Goal: Task Accomplishment & Management: Complete application form

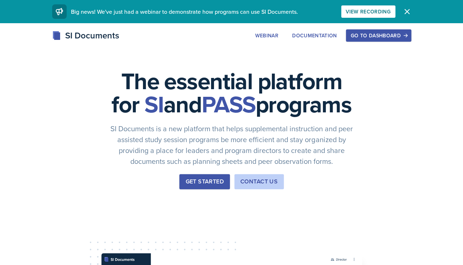
click at [374, 33] on div "Go to Dashboard" at bounding box center [378, 36] width 56 height 6
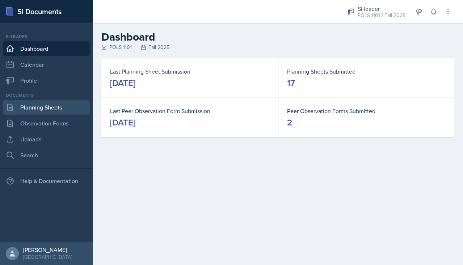
click at [56, 101] on link "Planning Sheets" at bounding box center [46, 107] width 87 height 14
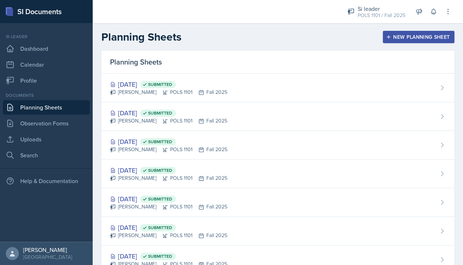
click at [397, 34] on div "New Planning Sheet" at bounding box center [418, 37] width 62 height 6
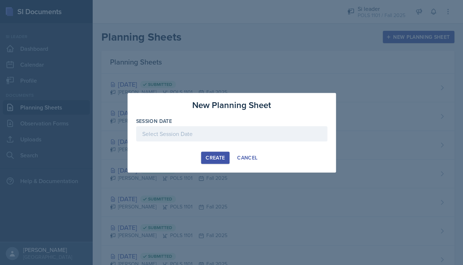
click at [279, 138] on div at bounding box center [231, 133] width 191 height 15
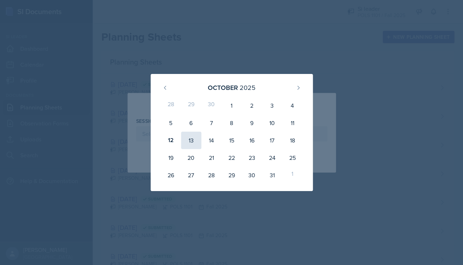
click at [193, 139] on div "13" at bounding box center [191, 139] width 20 height 17
type input "October 13th, 2025"
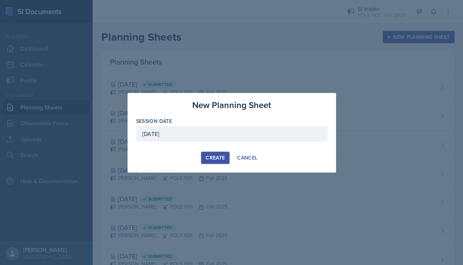
click at [207, 156] on div "Create" at bounding box center [215, 158] width 19 height 6
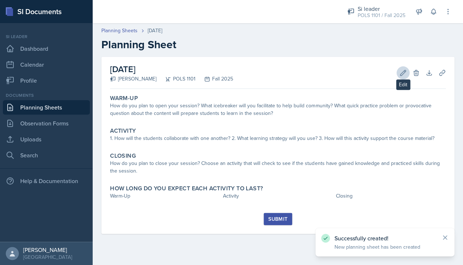
click at [403, 74] on icon at bounding box center [402, 72] width 7 height 7
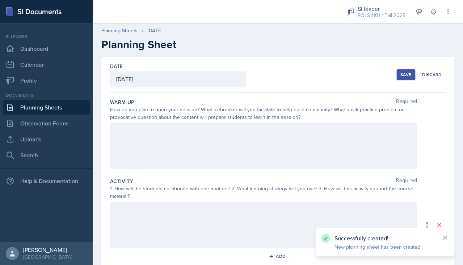
click at [253, 159] on div at bounding box center [263, 145] width 307 height 46
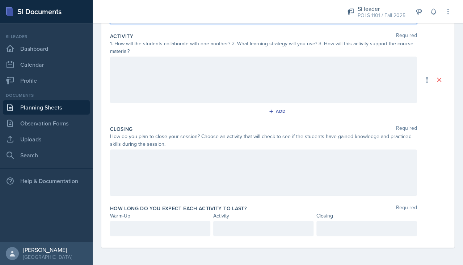
scroll to position [144, 0]
click at [187, 222] on div at bounding box center [160, 228] width 100 height 15
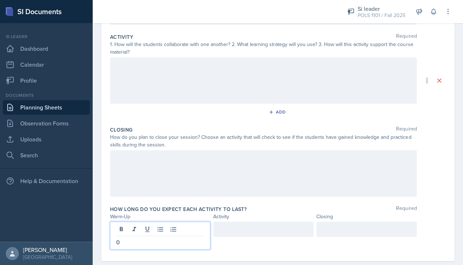
click at [260, 226] on div at bounding box center [263, 228] width 100 height 15
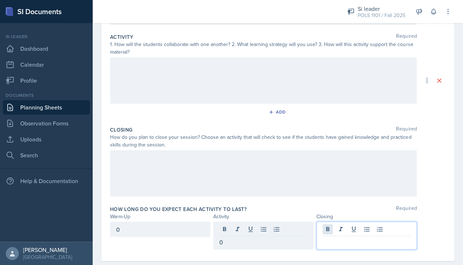
click at [326, 224] on div at bounding box center [366, 235] width 100 height 28
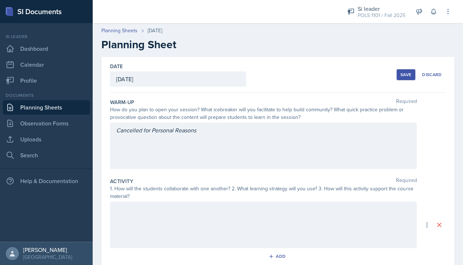
scroll to position [0, 0]
click at [409, 83] on div "Date October 13th, 2025 October 2025 28 29 30 1 2 3 4 5 6 7 8 9 10 11 12 13 14 …" at bounding box center [278, 75] width 336 height 36
click at [408, 75] on div "Save" at bounding box center [405, 75] width 11 height 6
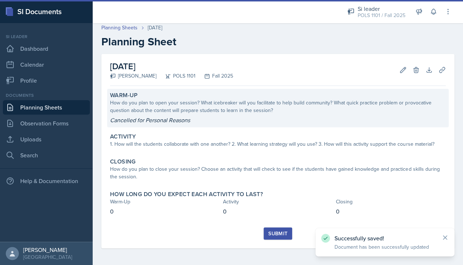
scroll to position [3, 0]
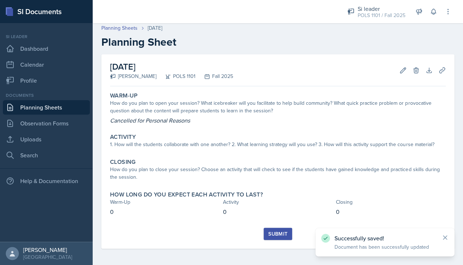
click at [282, 232] on div "Submit" at bounding box center [277, 234] width 19 height 6
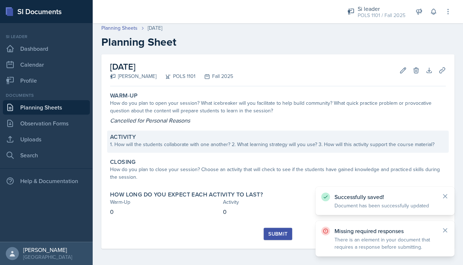
click at [248, 133] on div "Activity" at bounding box center [278, 136] width 336 height 7
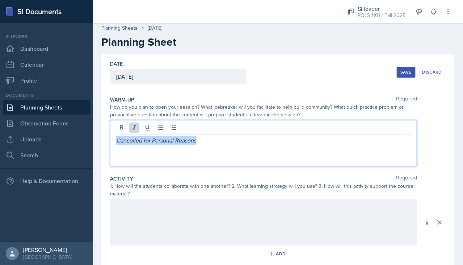
drag, startPoint x: 211, startPoint y: 127, endPoint x: 217, endPoint y: 135, distance: 10.3
click at [217, 136] on p "Cancelled for Personal Reasons" at bounding box center [263, 140] width 294 height 9
copy em "Cancelled for Personal Reasons"
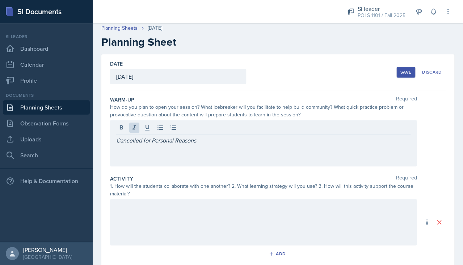
click at [212, 216] on div at bounding box center [263, 222] width 307 height 46
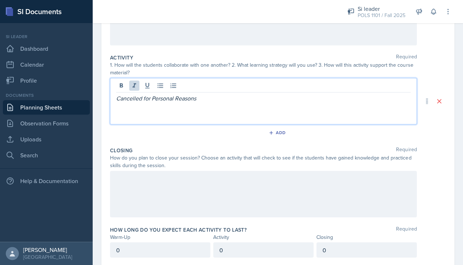
scroll to position [144, 0]
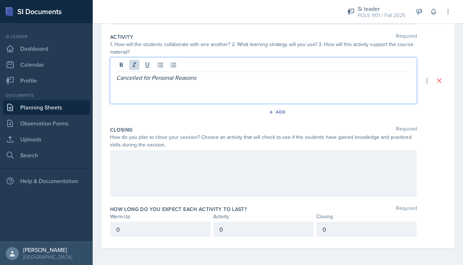
click at [173, 172] on div at bounding box center [263, 173] width 307 height 46
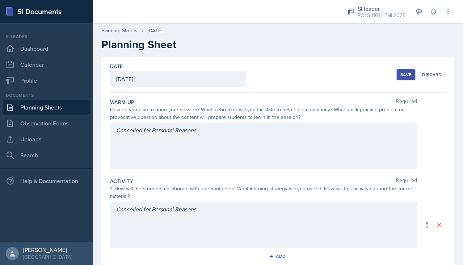
scroll to position [0, 0]
click at [405, 72] on div "Save" at bounding box center [405, 75] width 11 height 6
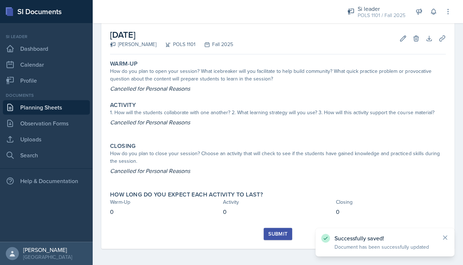
scroll to position [34, 0]
click at [281, 235] on div "Submit" at bounding box center [277, 234] width 19 height 6
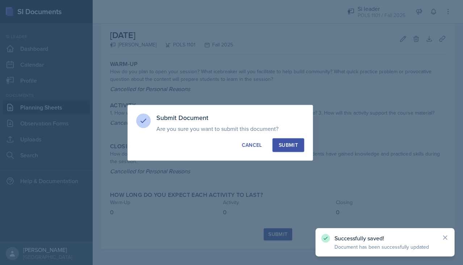
click at [290, 145] on div "Submit" at bounding box center [287, 144] width 19 height 7
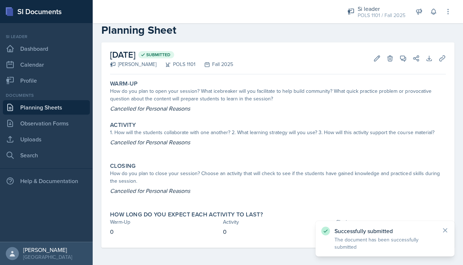
scroll to position [13, 0]
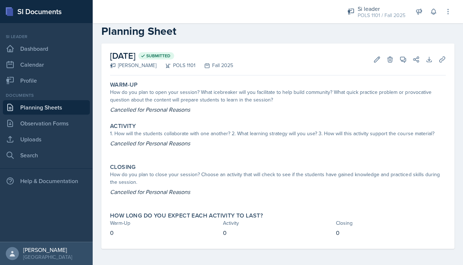
click at [42, 103] on link "Planning Sheets" at bounding box center [46, 107] width 87 height 14
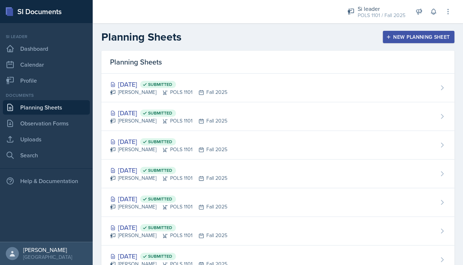
click at [426, 24] on header "Planning Sheets New Planning Sheet" at bounding box center [278, 37] width 370 height 28
click at [423, 30] on header "Planning Sheets New Planning Sheet" at bounding box center [278, 37] width 370 height 28
click at [419, 36] on div "New Planning Sheet" at bounding box center [418, 37] width 62 height 6
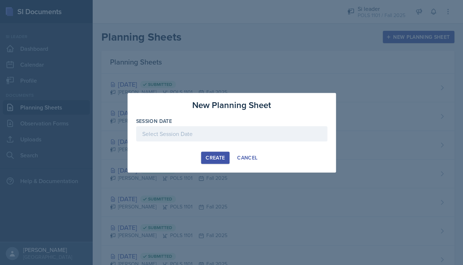
click at [263, 129] on div at bounding box center [231, 133] width 191 height 15
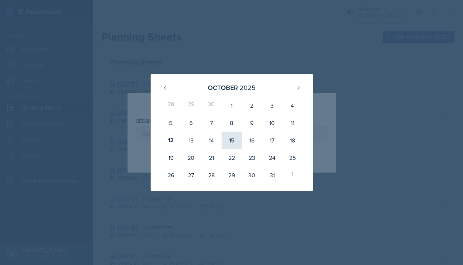
click at [228, 140] on div "15" at bounding box center [232, 139] width 20 height 17
type input "[DATE]"
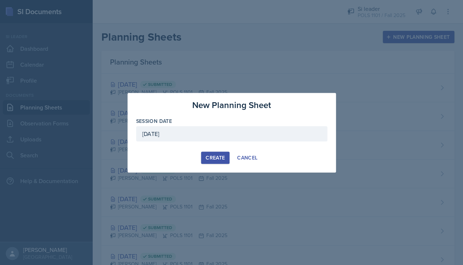
click at [206, 157] on div "Create" at bounding box center [215, 158] width 19 height 6
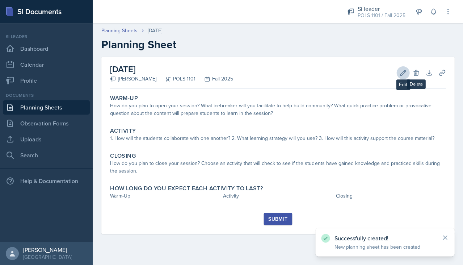
click at [401, 74] on icon at bounding box center [402, 72] width 7 height 7
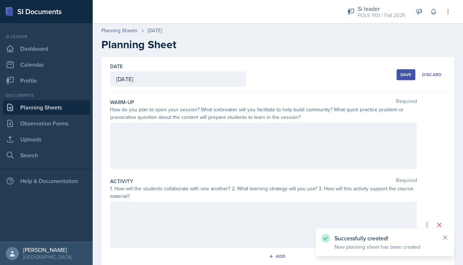
click at [243, 132] on div at bounding box center [263, 145] width 307 height 46
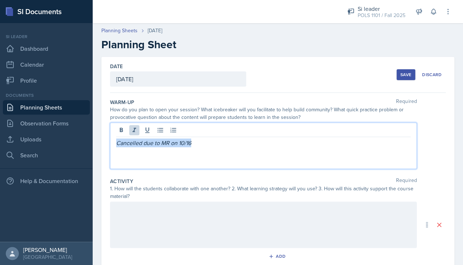
drag, startPoint x: 199, startPoint y: 142, endPoint x: 107, endPoint y: 140, distance: 91.6
click at [107, 140] on div "Date October 15th, 2025 October 2025 28 29 30 1 2 3 4 5 6 7 8 9 10 11 12 13 14 …" at bounding box center [277, 224] width 353 height 335
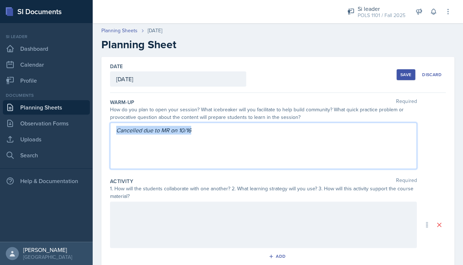
copy em "Cancelled due to MR on 10/16"
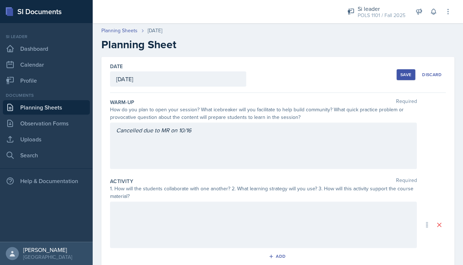
click at [163, 234] on div at bounding box center [263, 224] width 307 height 46
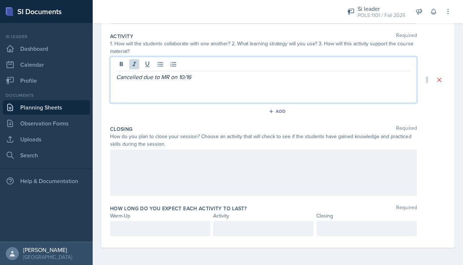
click at [164, 174] on div at bounding box center [263, 172] width 307 height 46
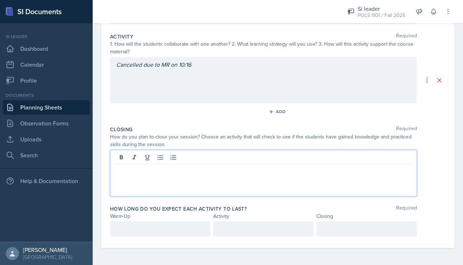
scroll to position [144, 0]
click at [169, 229] on div at bounding box center [160, 228] width 100 height 15
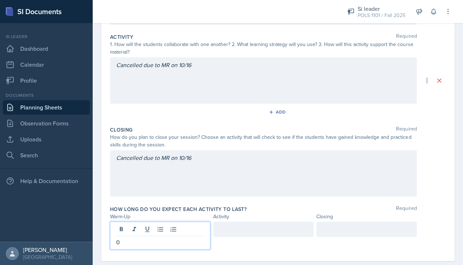
click at [243, 223] on div at bounding box center [263, 228] width 100 height 15
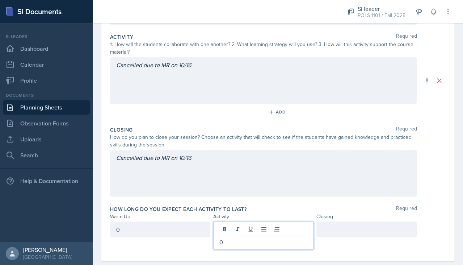
click at [329, 226] on div at bounding box center [366, 228] width 100 height 15
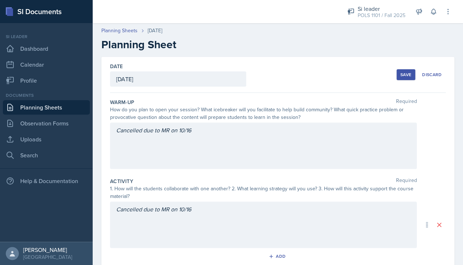
scroll to position [0, 0]
click at [401, 72] on div "Save" at bounding box center [405, 75] width 11 height 6
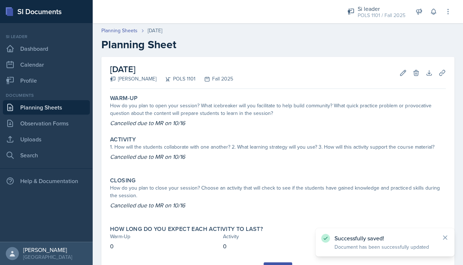
click at [276, 258] on div "Warm-Up How do you plan to open your session? What icebreaker will you facilita…" at bounding box center [278, 177] width 336 height 170
click at [276, 264] on div "Submit" at bounding box center [277, 268] width 19 height 6
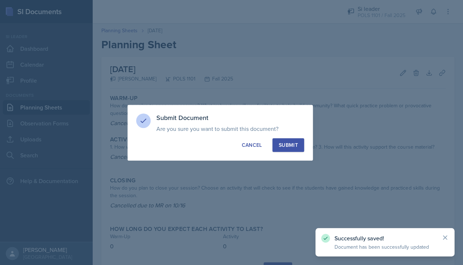
click at [292, 139] on button "Submit" at bounding box center [287, 145] width 31 height 14
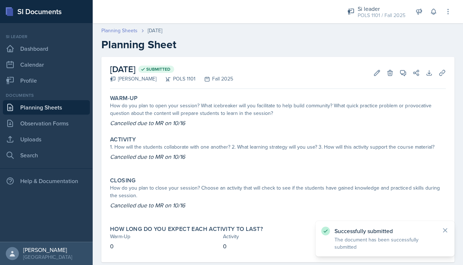
click at [116, 29] on link "Planning Sheets" at bounding box center [119, 31] width 36 height 8
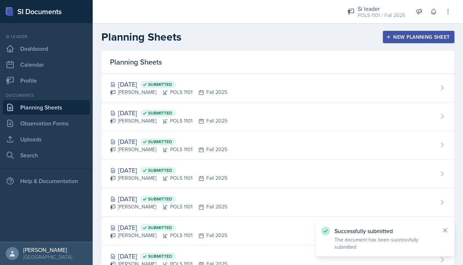
click at [435, 40] on div "New Planning Sheet" at bounding box center [418, 37] width 62 height 6
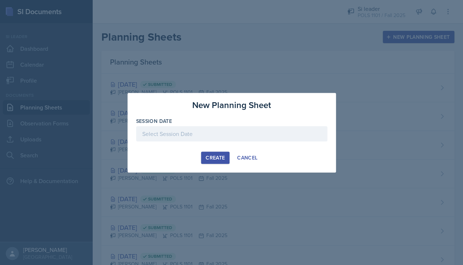
click at [240, 123] on div "Session Date" at bounding box center [231, 120] width 191 height 7
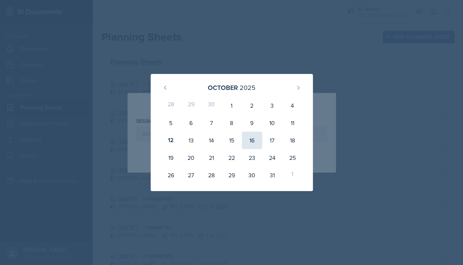
click at [254, 139] on div "16" at bounding box center [252, 139] width 20 height 17
type input "[DATE]"
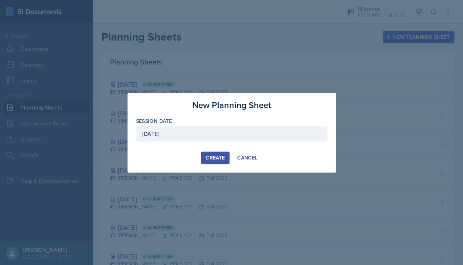
click at [219, 152] on button "Create" at bounding box center [215, 157] width 29 height 12
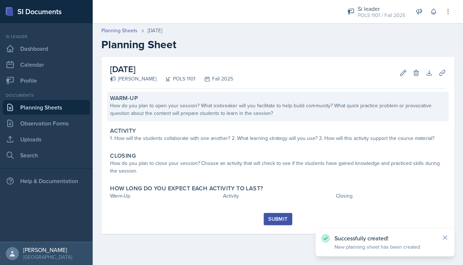
click at [312, 111] on div "How do you plan to open your session? What icebreaker will you facilitate to he…" at bounding box center [278, 109] width 336 height 15
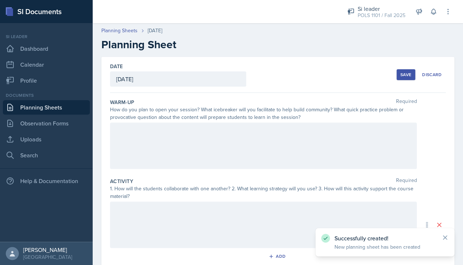
click at [265, 136] on div at bounding box center [263, 145] width 307 height 46
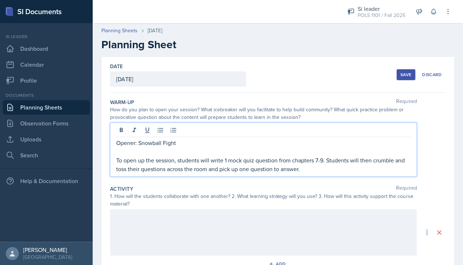
click at [345, 173] on div "Opener: Snowball Fight To open up the session, students will write 1 mock quiz …" at bounding box center [263, 149] width 307 height 54
click at [343, 170] on p "To open up the session, students will write 1 mock quiz question from chapters …" at bounding box center [263, 164] width 294 height 17
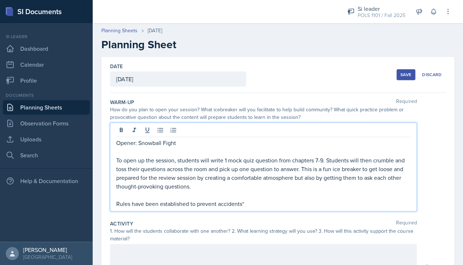
click at [116, 203] on p "Rules have been established to prevent accidents*" at bounding box center [263, 203] width 294 height 9
click at [266, 199] on p "*Rules have been established to prevent accidents*" at bounding box center [263, 203] width 294 height 9
click at [118, 202] on p "*Rules have been established to prevent accidents" at bounding box center [263, 203] width 294 height 9
click at [255, 202] on p "*Rules have been established to prevent accidents" at bounding box center [263, 203] width 294 height 9
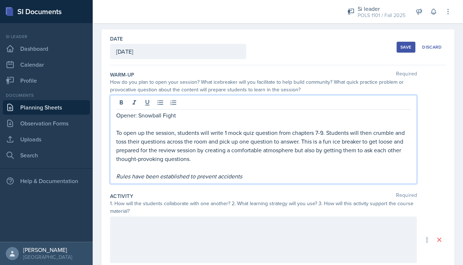
scroll to position [39, 0]
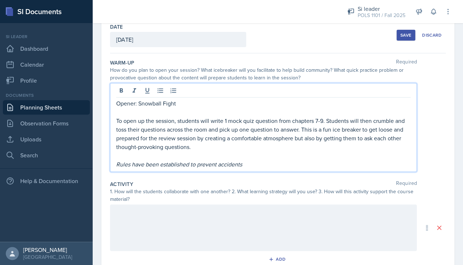
click at [245, 212] on div at bounding box center [263, 227] width 307 height 46
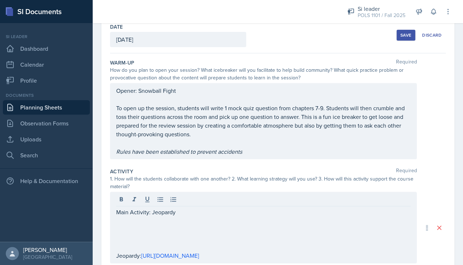
click at [273, 50] on div "Date October 16th, 2025 October 2025 28 29 30 1 2 3 4 5 6 7 8 9 10 11 12 13 14 …" at bounding box center [278, 35] width 336 height 36
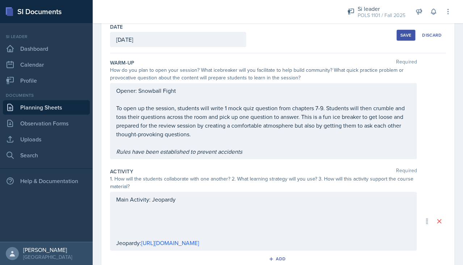
click at [403, 34] on div "Save" at bounding box center [405, 35] width 11 height 6
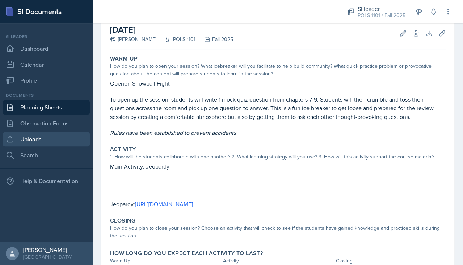
click at [57, 142] on link "Uploads" at bounding box center [46, 139] width 87 height 14
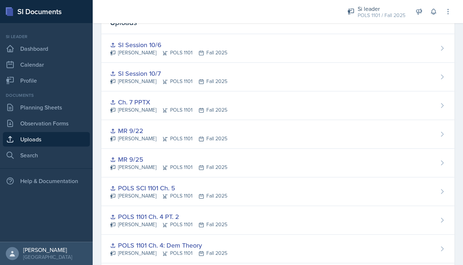
click at [290, 38] on div "SI Session 10/6 Destiny Hopson POLS 1101 Fall 2025" at bounding box center [277, 48] width 353 height 29
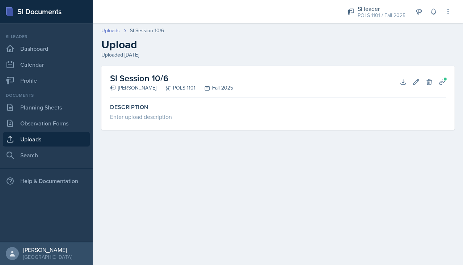
click at [109, 30] on link "Uploads" at bounding box center [110, 31] width 18 height 8
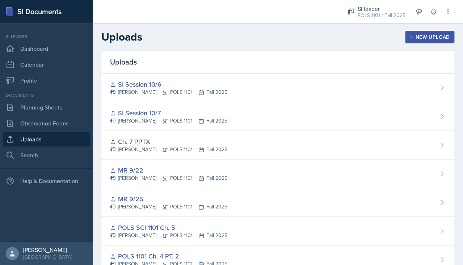
click at [425, 34] on div "New Upload" at bounding box center [430, 37] width 40 height 6
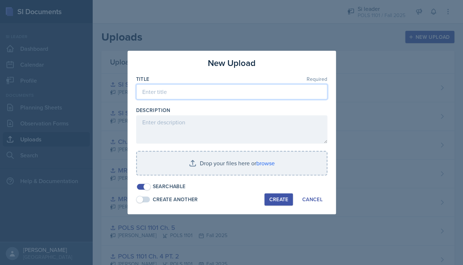
click at [244, 88] on input at bounding box center [231, 91] width 191 height 15
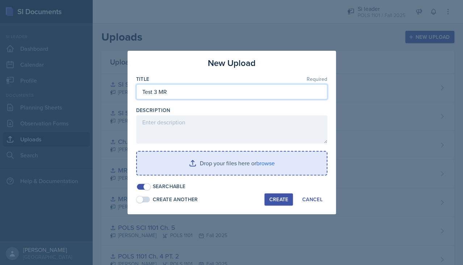
type input "Test 3 MR"
click at [274, 164] on input "file" at bounding box center [232, 162] width 190 height 23
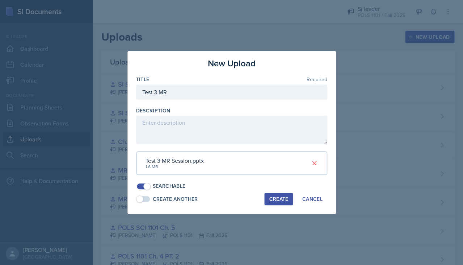
click at [277, 198] on div "Create" at bounding box center [278, 199] width 19 height 6
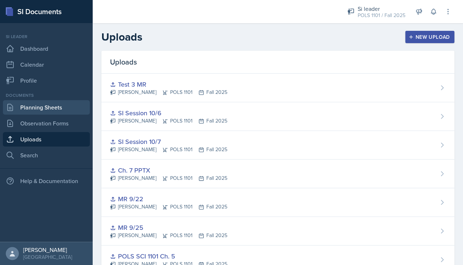
click at [82, 102] on link "Planning Sheets" at bounding box center [46, 107] width 87 height 14
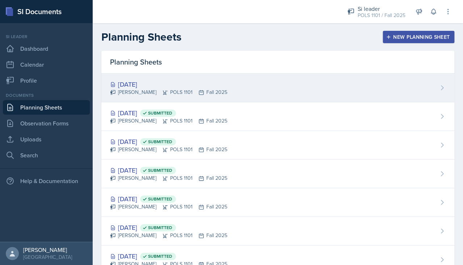
click at [184, 84] on div "[DATE]" at bounding box center [168, 84] width 117 height 10
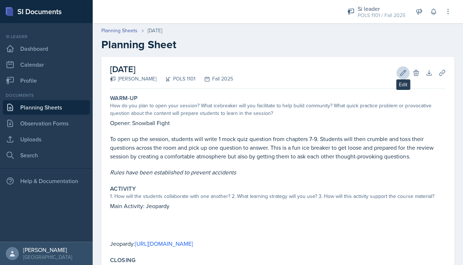
click at [402, 73] on icon at bounding box center [402, 72] width 5 height 5
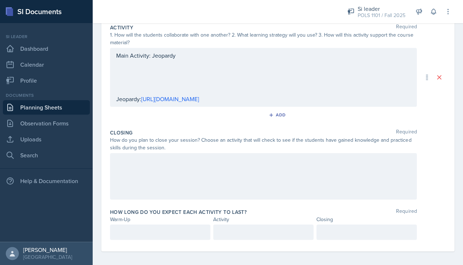
scroll to position [183, 0]
click at [194, 225] on div at bounding box center [160, 231] width 100 height 15
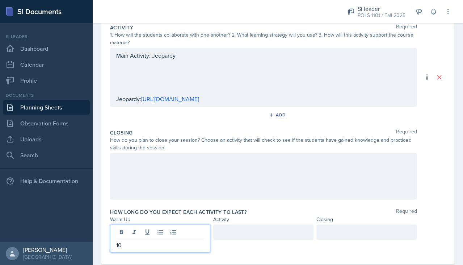
click at [247, 226] on div at bounding box center [263, 231] width 100 height 15
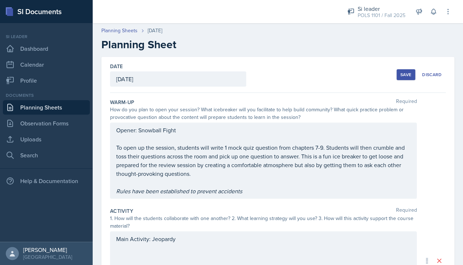
scroll to position [0, 0]
click at [115, 129] on div "Opener: Snowball Fight To open up the session, students will write 1 mock quiz …" at bounding box center [263, 160] width 307 height 76
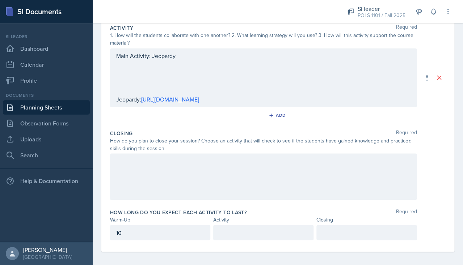
scroll to position [212, 0]
click at [245, 225] on div at bounding box center [263, 232] width 100 height 15
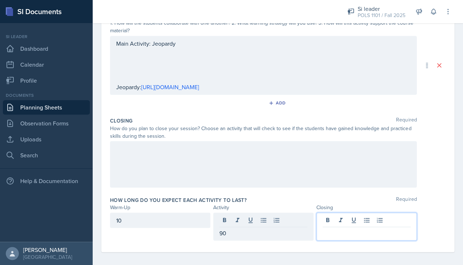
click at [343, 219] on div at bounding box center [366, 226] width 100 height 28
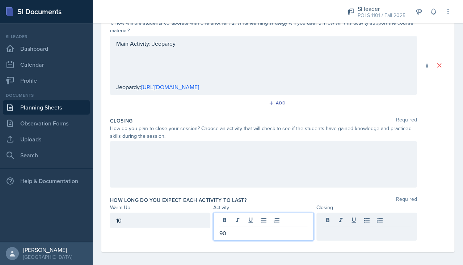
click at [252, 219] on div "90" at bounding box center [263, 226] width 100 height 28
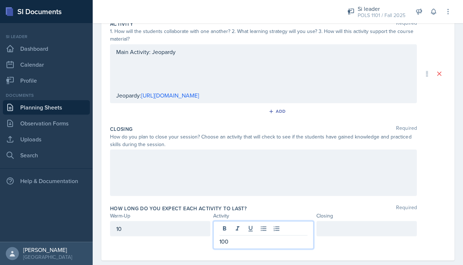
click at [351, 220] on div at bounding box center [366, 227] width 100 height 15
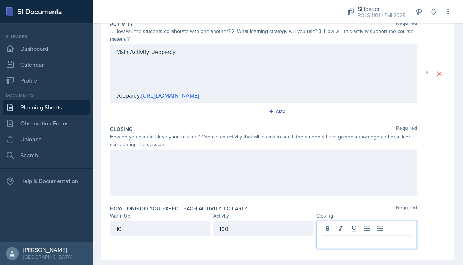
scroll to position [200, 0]
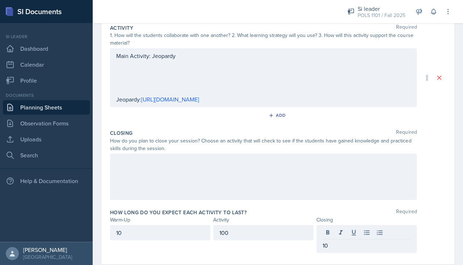
click at [292, 216] on div "Activity" at bounding box center [263, 219] width 100 height 8
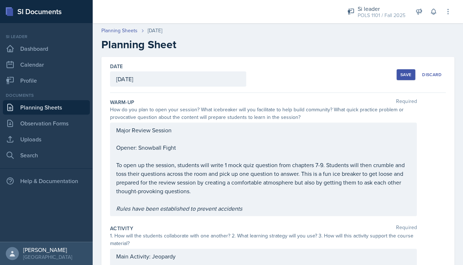
scroll to position [77, 0]
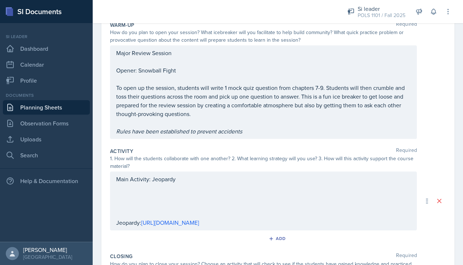
click at [268, 186] on div "Main Activity: Jeopardy Jeopardy: https://jeopardylabs.com/play/test-3-review-3…" at bounding box center [263, 200] width 294 height 52
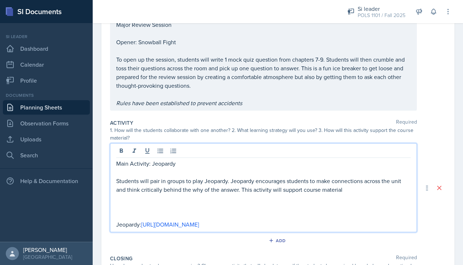
scroll to position [140, 0]
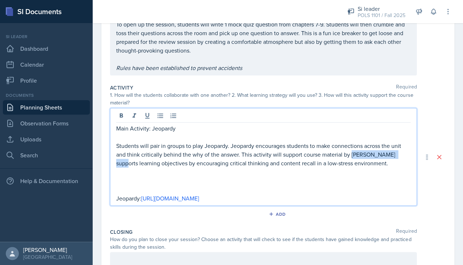
drag, startPoint x: 350, startPoint y: 151, endPoint x: 400, endPoint y: 148, distance: 50.0
click at [400, 148] on p "Students will pair in groups to play Jeopardy. Jeopardy encourages students to …" at bounding box center [263, 154] width 294 height 26
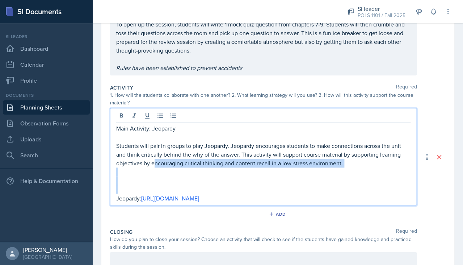
drag, startPoint x: 155, startPoint y: 159, endPoint x: 350, endPoint y: 181, distance: 196.3
click at [350, 181] on div "Main Activity: Jeopardy Students will pair in groups to play Jeopardy. Jeopardy…" at bounding box center [263, 163] width 294 height 78
click at [350, 185] on p at bounding box center [263, 189] width 294 height 9
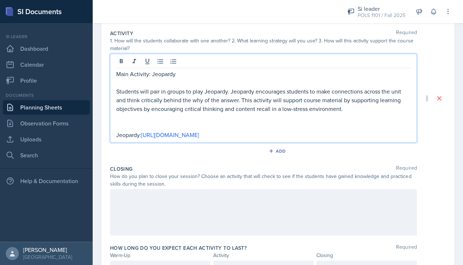
scroll to position [197, 0]
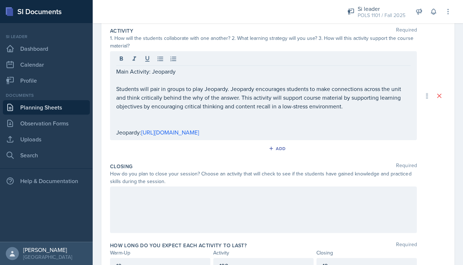
click at [285, 220] on div at bounding box center [263, 209] width 307 height 46
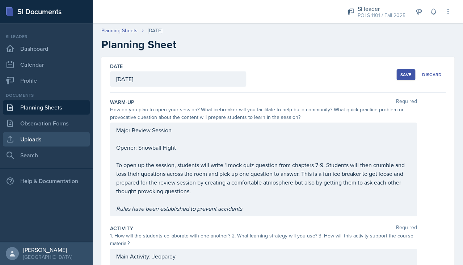
scroll to position [0, 0]
click at [38, 136] on link "Uploads" at bounding box center [46, 139] width 87 height 14
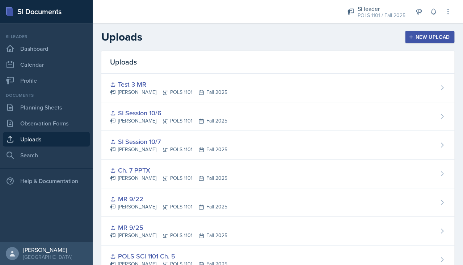
click at [430, 31] on button "New Upload" at bounding box center [430, 37] width 50 height 12
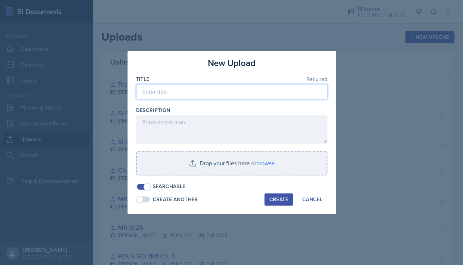
click at [289, 86] on input at bounding box center [231, 91] width 191 height 15
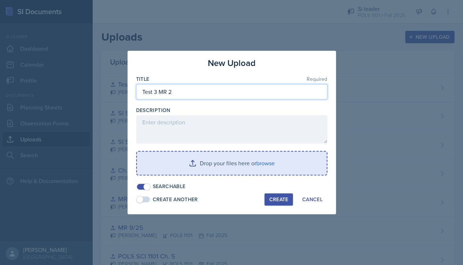
type input "Test 3 MR 2"
click at [266, 161] on input "file" at bounding box center [232, 162] width 190 height 23
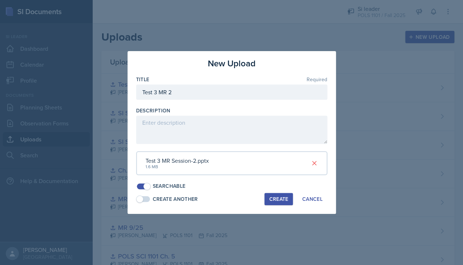
click at [280, 196] on div "Create" at bounding box center [278, 199] width 19 height 6
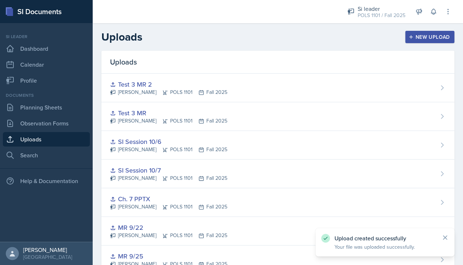
click at [27, 97] on div "Documents" at bounding box center [46, 95] width 87 height 7
click at [30, 109] on link "Planning Sheets" at bounding box center [46, 107] width 87 height 14
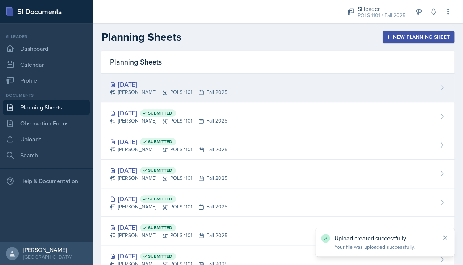
click at [179, 91] on div "Destiny Hopson POLS 1101 Fall 2025" at bounding box center [168, 92] width 117 height 8
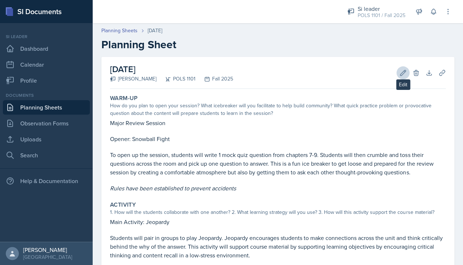
click at [402, 73] on icon at bounding box center [402, 72] width 5 height 5
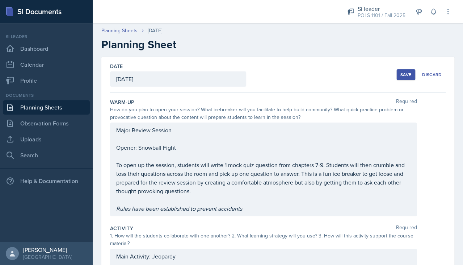
click at [407, 75] on div "Save" at bounding box center [405, 75] width 11 height 6
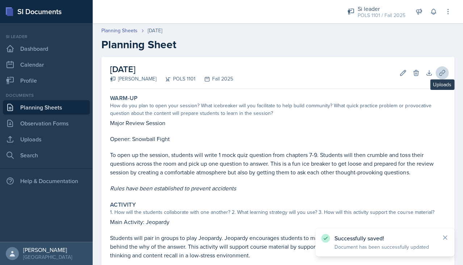
click at [439, 76] on icon at bounding box center [441, 72] width 7 height 7
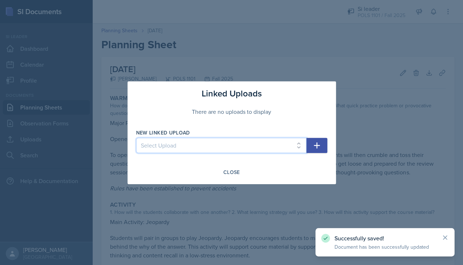
select select "ddc212ab-493a-4f13-8c0b-6e38d395c6d2"
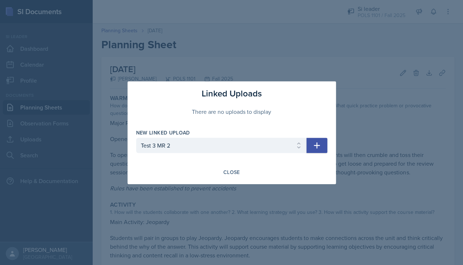
click at [320, 141] on icon "button" at bounding box center [316, 145] width 9 height 9
select select
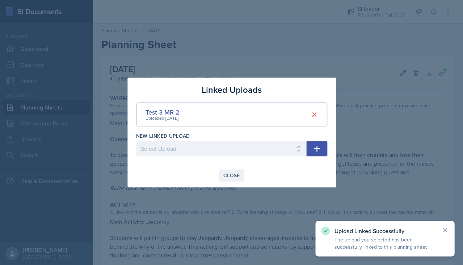
click at [236, 172] on div "Close" at bounding box center [231, 175] width 17 height 6
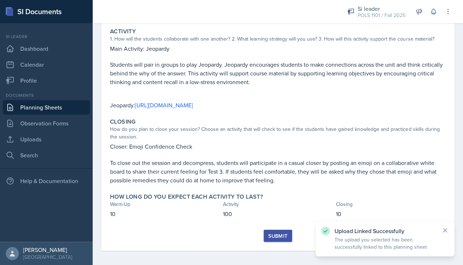
scroll to position [172, 0]
click at [269, 233] on div "Submit" at bounding box center [277, 236] width 19 height 6
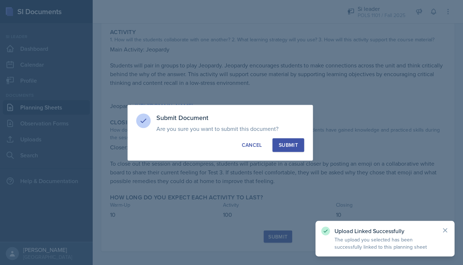
click at [296, 147] on div "Submit" at bounding box center [287, 144] width 19 height 7
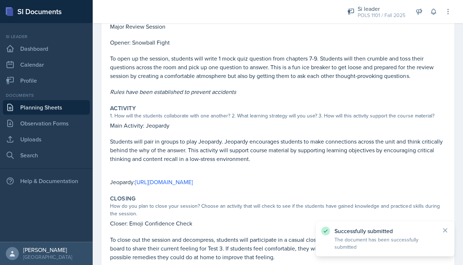
scroll to position [86, 0]
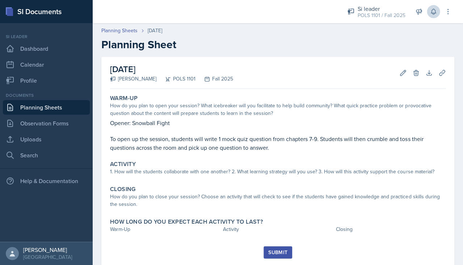
click at [437, 14] on button at bounding box center [433, 11] width 13 height 13
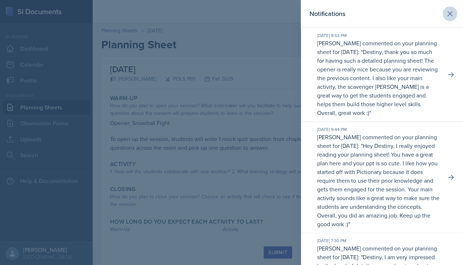
click at [449, 9] on button at bounding box center [450, 14] width 14 height 14
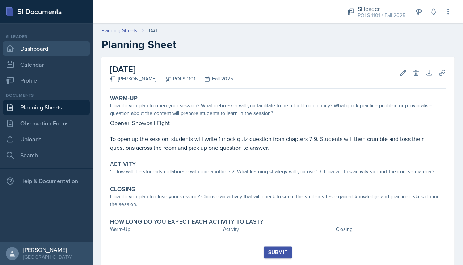
click at [75, 51] on link "Dashboard" at bounding box center [46, 48] width 87 height 14
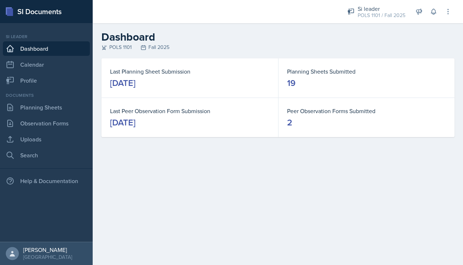
click at [379, 22] on div "Si leader POLS 1101 / Fall 2025 Si leader POLS 1101 / Fall 2025 Si leader POLS …" at bounding box center [394, 11] width 114 height 23
click at [378, 14] on div "POLS 1101 / Fall 2025" at bounding box center [381, 16] width 48 height 8
click at [359, 41] on div "POLS 1101 / Fall 2025" at bounding box center [380, 40] width 46 height 8
click at [359, 45] on div "Si leader POLS 1101 / Fall 2025 Si leader POLS 1101 / Fall 2025 Si leader POLS …" at bounding box center [278, 132] width 370 height 265
click at [369, 3] on div "Si leader POLS 1101 / Fall 2025" at bounding box center [376, 11] width 67 height 19
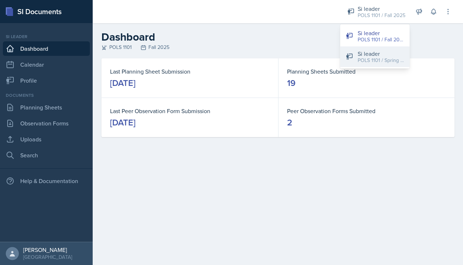
click at [366, 55] on div "Si leader" at bounding box center [380, 53] width 46 height 9
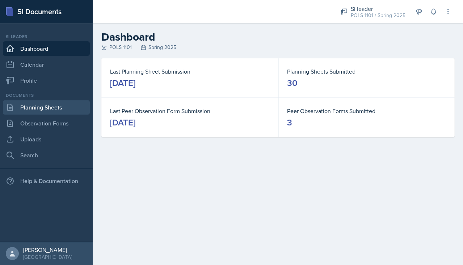
click at [62, 107] on link "Planning Sheets" at bounding box center [46, 107] width 87 height 14
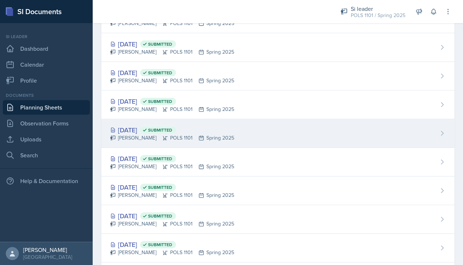
scroll to position [324, 0]
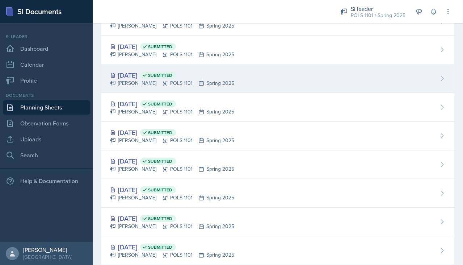
click at [161, 86] on div "[DATE] Submitted [PERSON_NAME] POLS 1101 Spring 2025" at bounding box center [277, 78] width 353 height 29
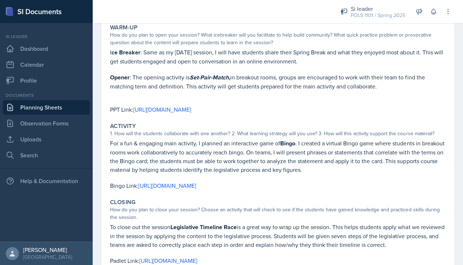
scroll to position [72, 0]
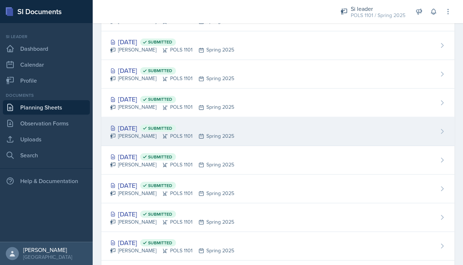
scroll to position [217, 0]
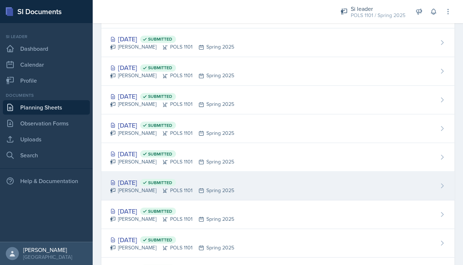
click at [172, 186] on div "[PERSON_NAME] POLS 1101 Spring 2025" at bounding box center [172, 190] width 124 height 8
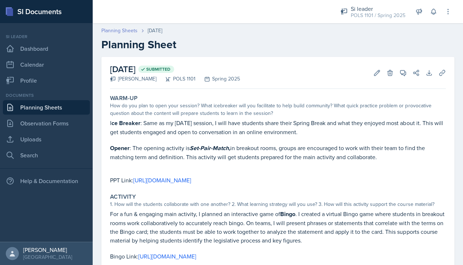
click at [124, 28] on link "Planning Sheets" at bounding box center [119, 31] width 36 height 8
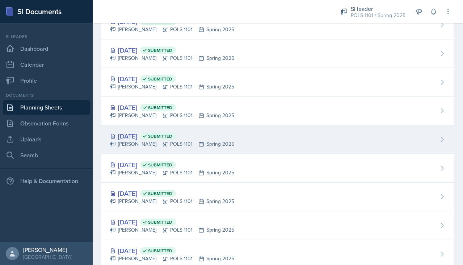
scroll to position [316, 0]
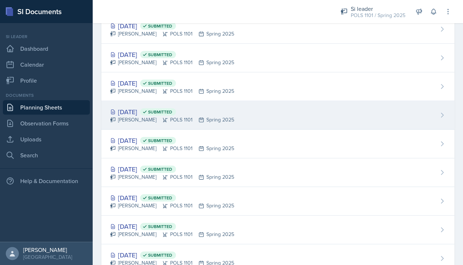
click at [162, 118] on icon at bounding box center [165, 120] width 6 height 6
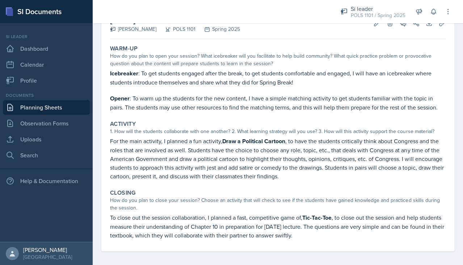
scroll to position [49, 0]
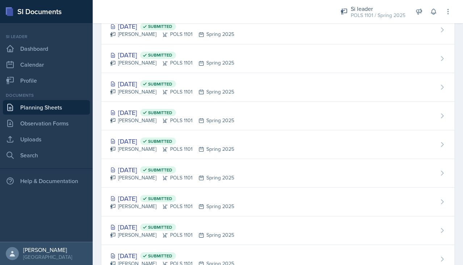
scroll to position [279, 0]
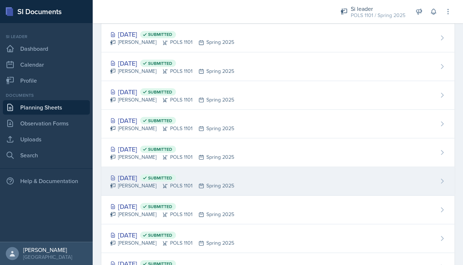
click at [152, 181] on div "[PERSON_NAME] POLS 1101 Spring 2025" at bounding box center [172, 185] width 124 height 8
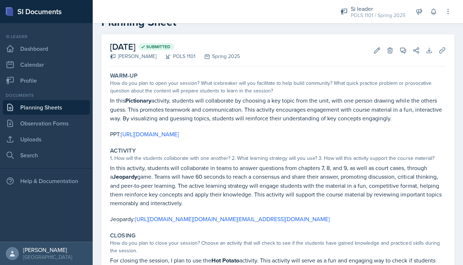
scroll to position [25, 0]
